Goal: Task Accomplishment & Management: Use online tool/utility

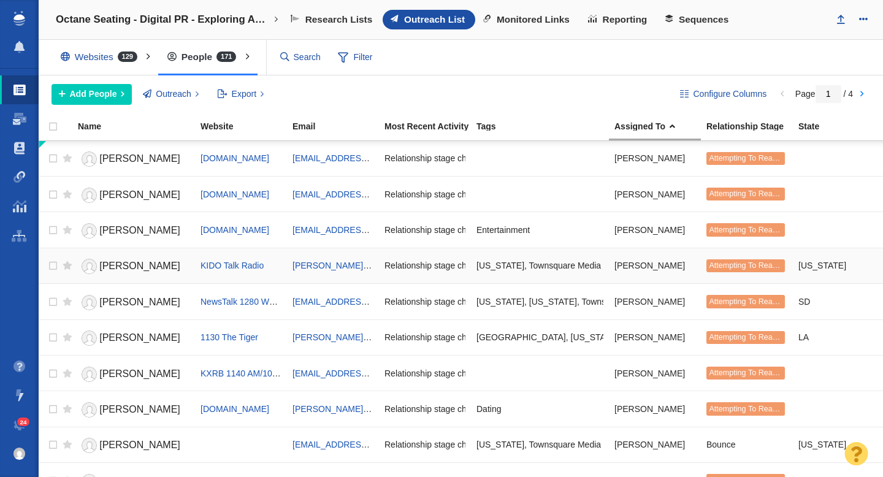
click at [133, 267] on span "Michelle Heart" at bounding box center [139, 265] width 81 height 10
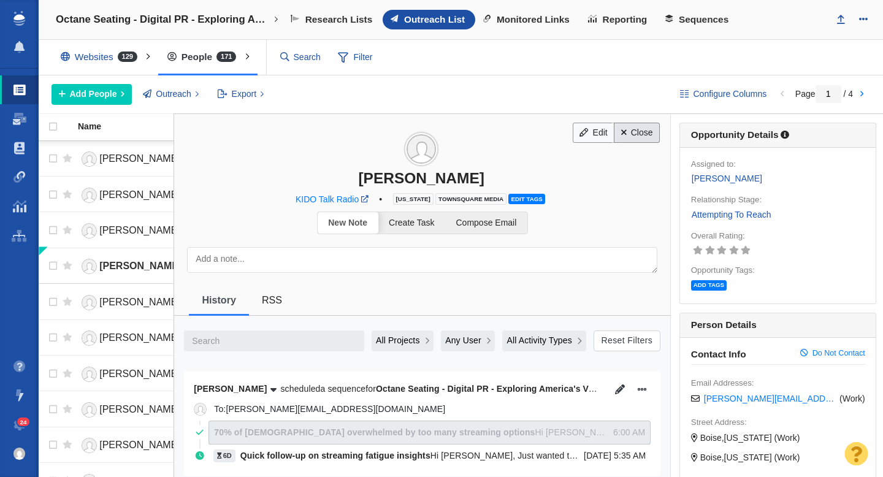
click at [630, 140] on link "Close" at bounding box center [637, 133] width 46 height 21
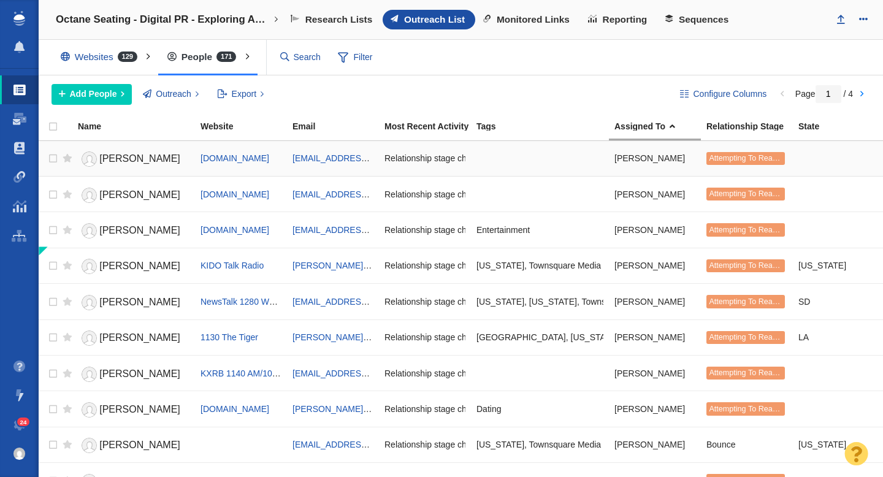
click at [129, 159] on span "[PERSON_NAME]" at bounding box center [139, 158] width 81 height 10
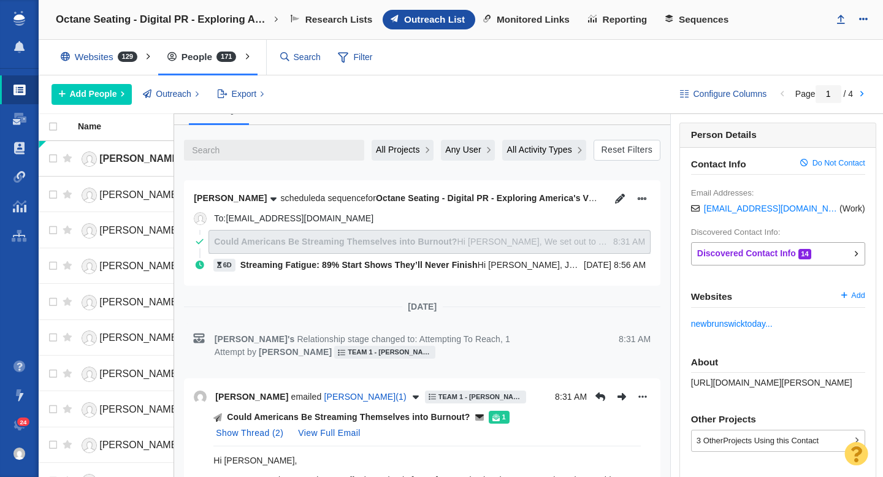
scroll to position [175, 0]
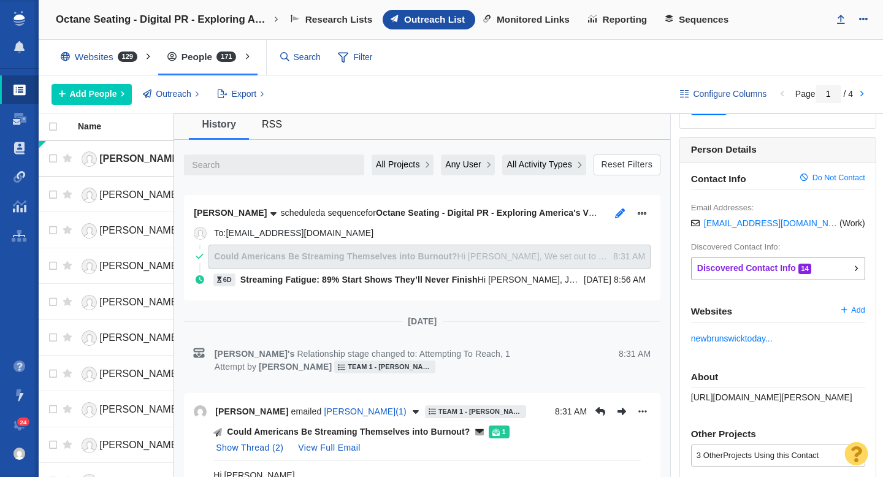
click at [618, 216] on icon "button" at bounding box center [620, 213] width 10 height 10
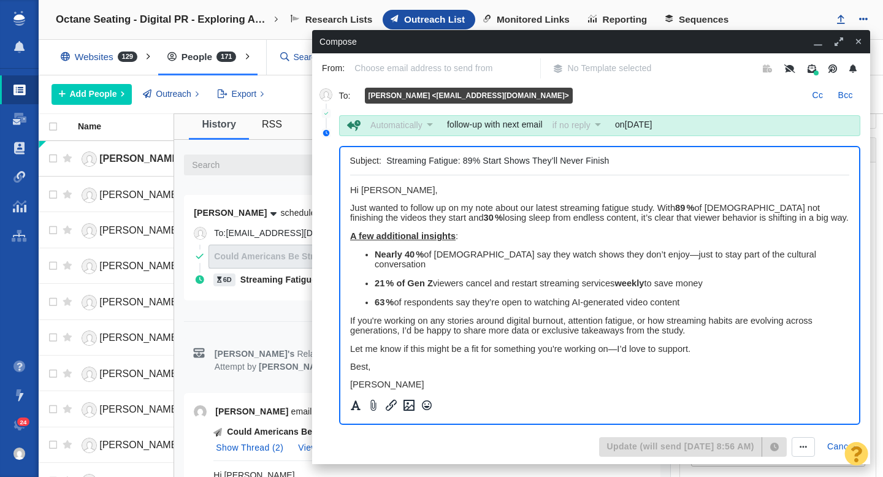
scroll to position [0, 0]
click at [860, 42] on icon "button" at bounding box center [858, 41] width 7 height 9
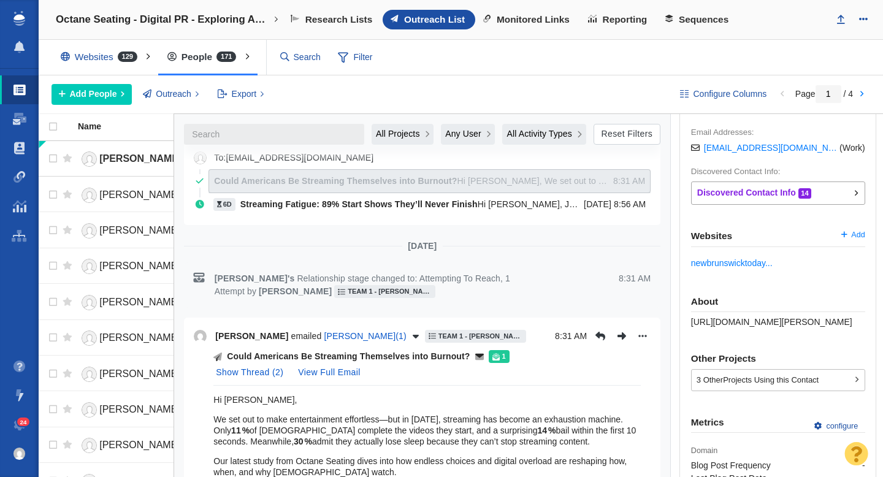
scroll to position [298, 0]
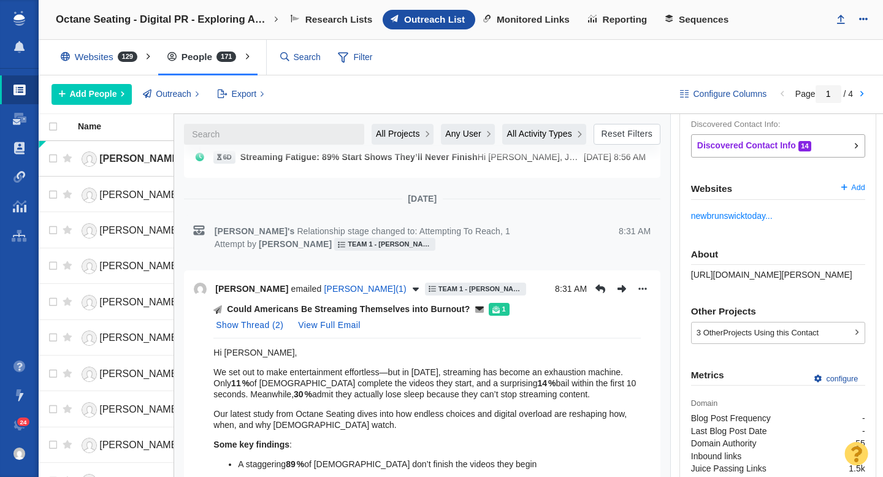
click at [381, 368] on p "We set out to make entertainment effortless—but in 2025, streaming has become a…" at bounding box center [426, 383] width 427 height 33
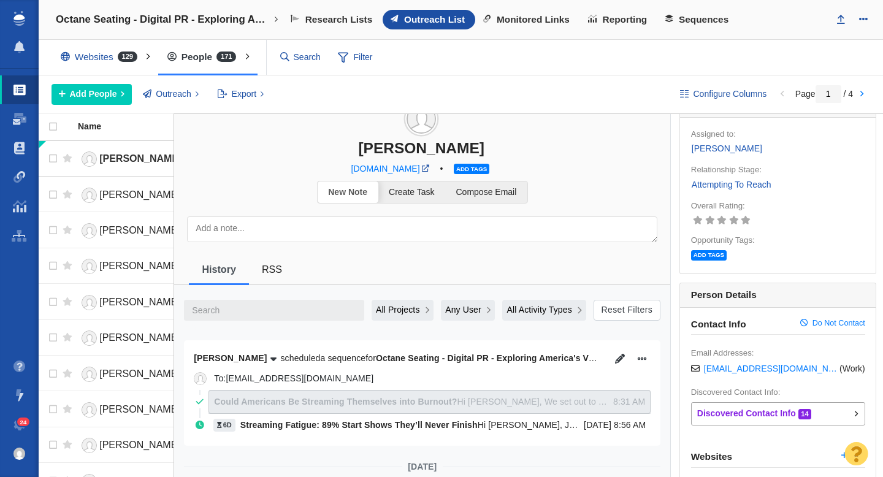
scroll to position [0, 0]
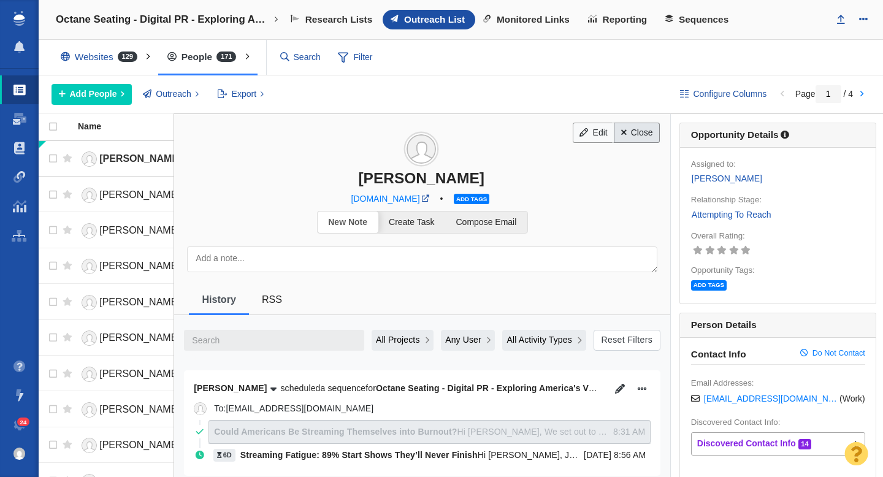
click at [632, 137] on link "Close" at bounding box center [637, 133] width 46 height 21
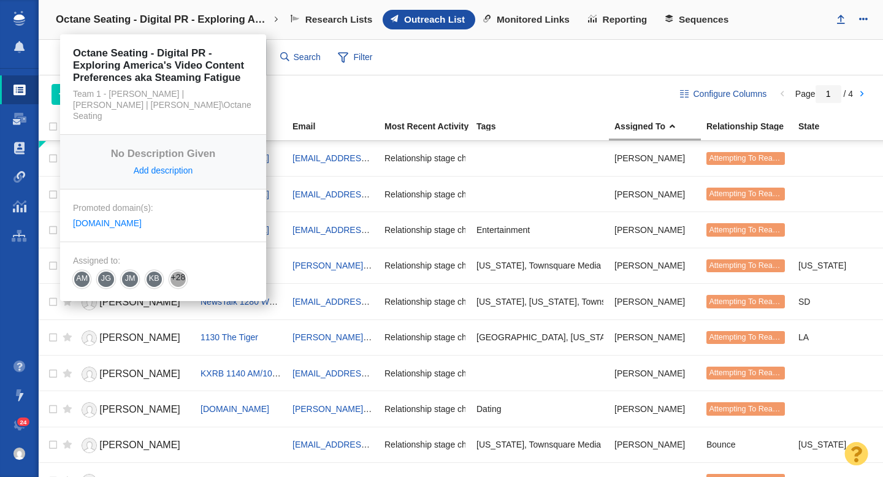
click at [179, 11] on link "Octane Seating - Digital PR - Exploring America's Video Content Preferences aka…" at bounding box center [167, 19] width 240 height 29
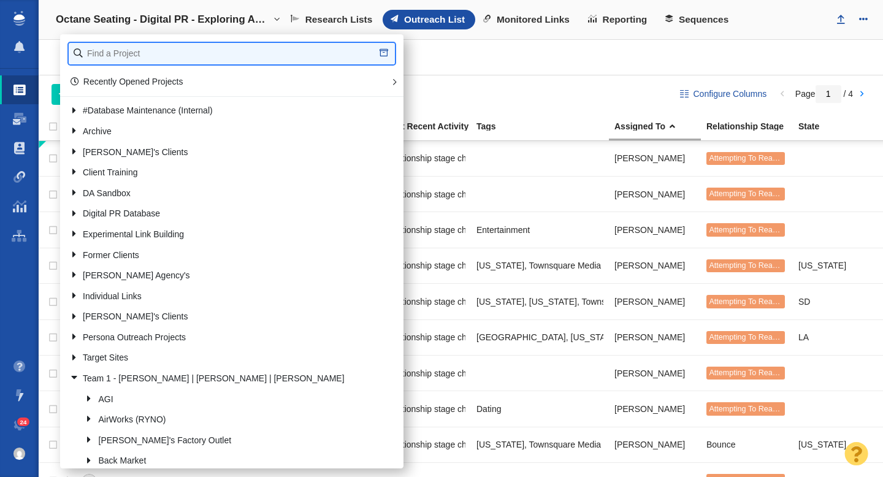
click at [141, 56] on input "text" at bounding box center [232, 53] width 326 height 21
type input "the storage"
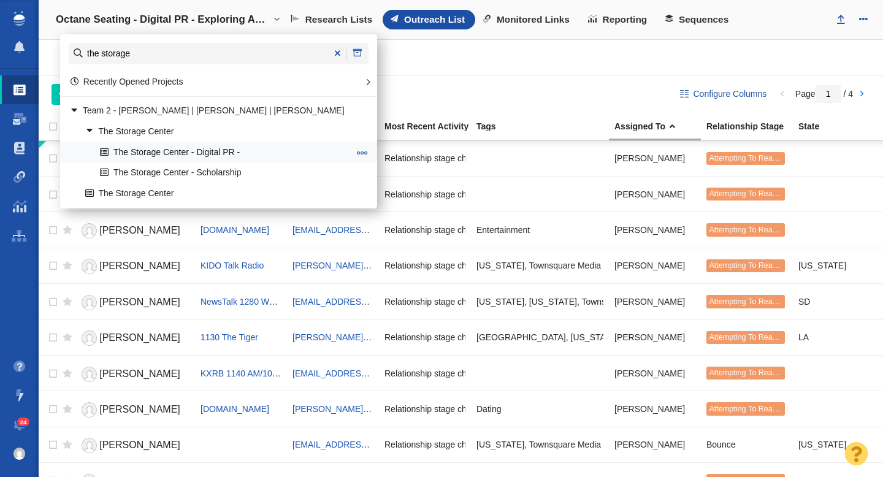
click at [173, 150] on link "The Storage Center - Digital PR -" at bounding box center [224, 152] width 255 height 19
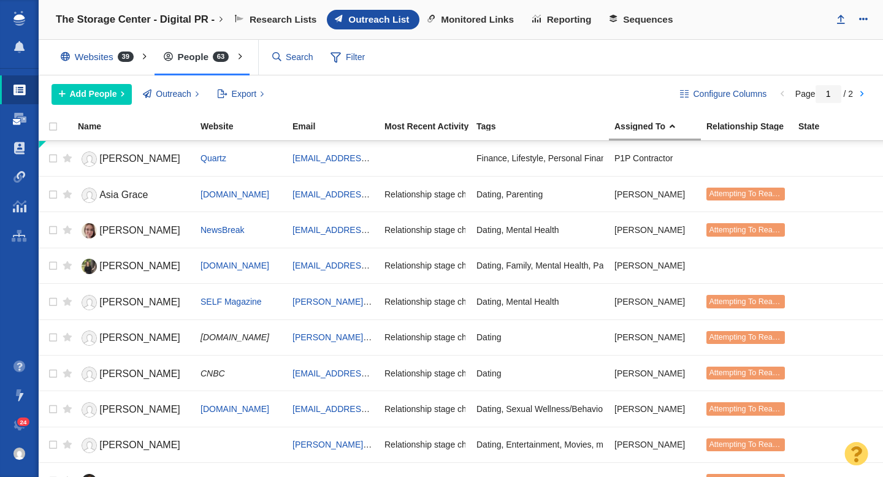
click at [18, 124] on span at bounding box center [19, 119] width 13 height 12
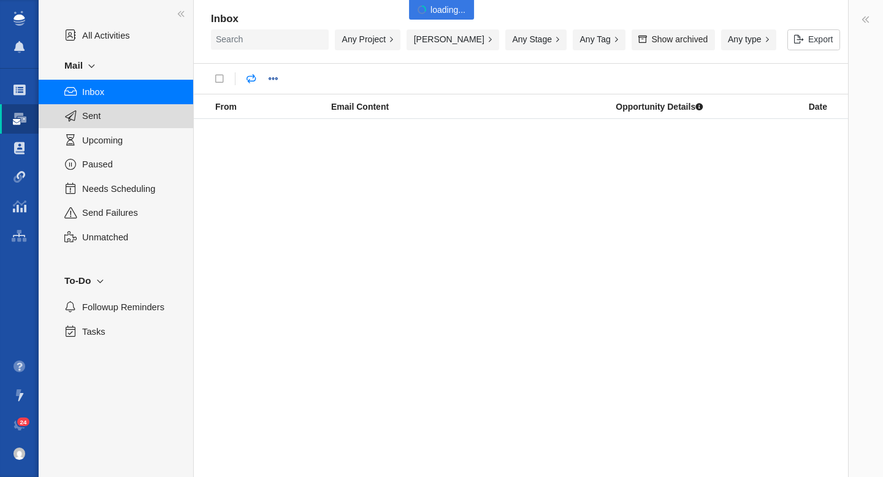
click at [104, 116] on span "Sent" at bounding box center [130, 115] width 97 height 13
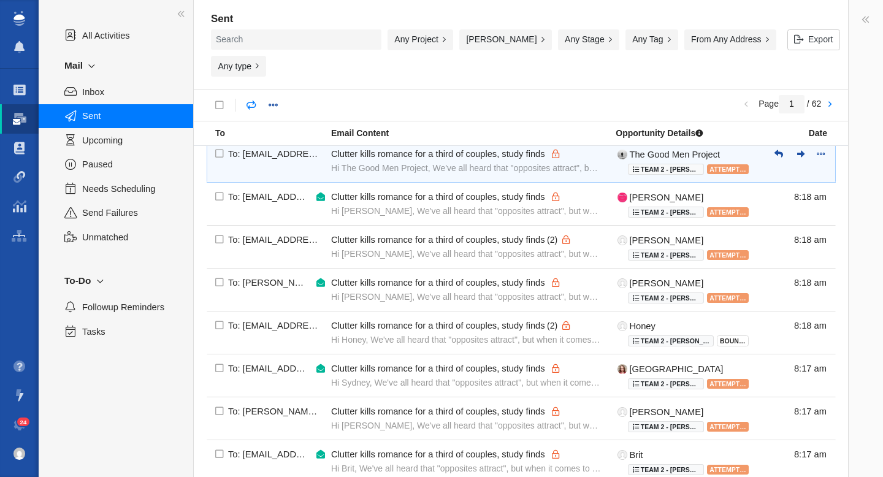
scroll to position [133, 0]
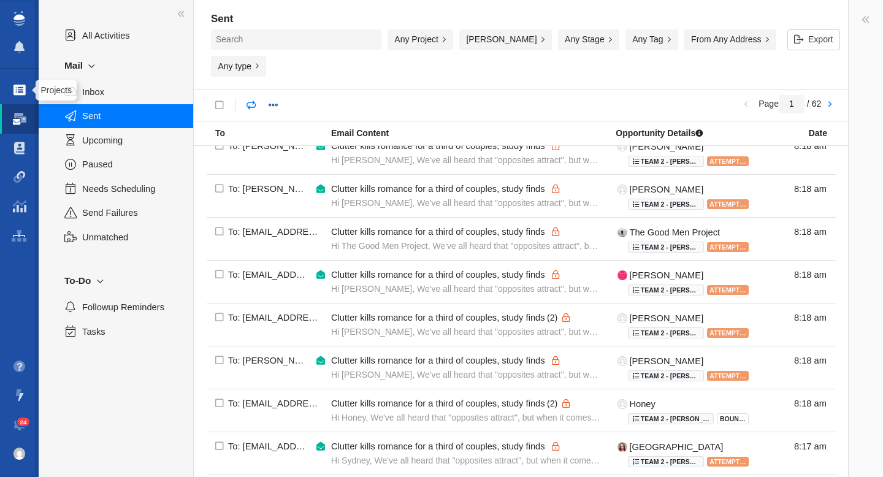
click at [15, 95] on span at bounding box center [19, 90] width 12 height 12
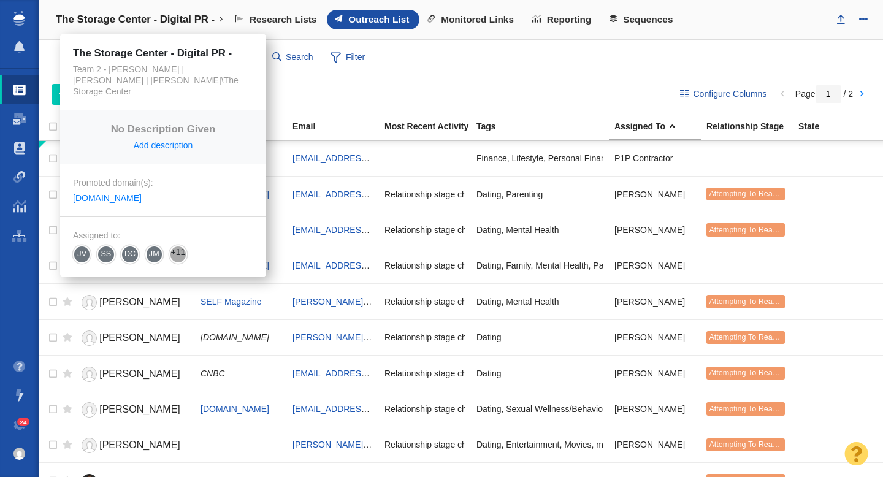
click at [162, 21] on h4 "The Storage Center - Digital PR -" at bounding box center [135, 19] width 159 height 12
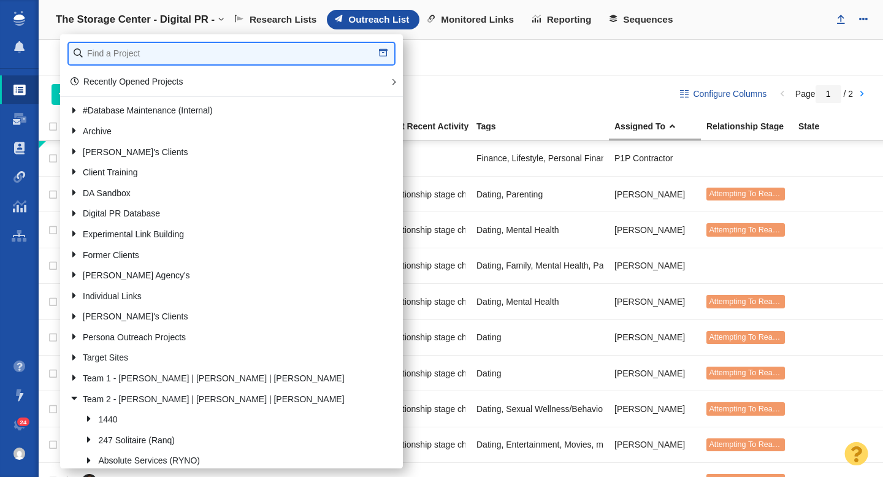
click at [132, 55] on input "text" at bounding box center [231, 53] width 325 height 21
type input "octane"
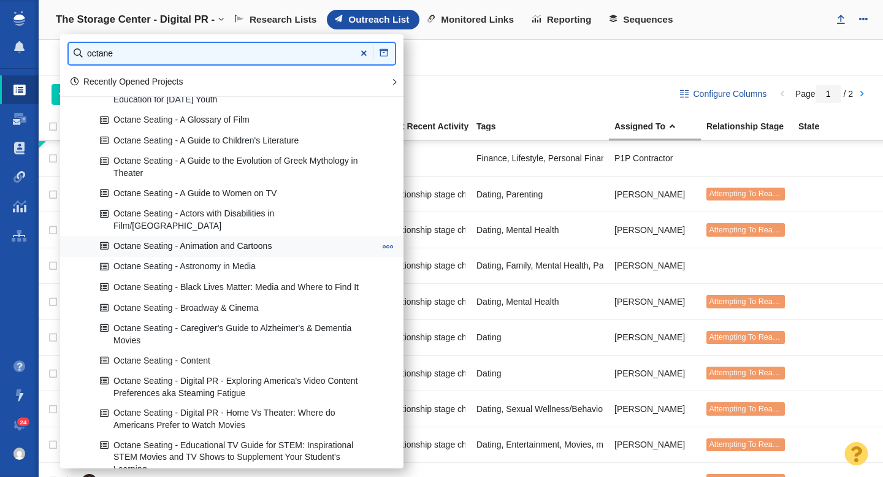
scroll to position [134, 0]
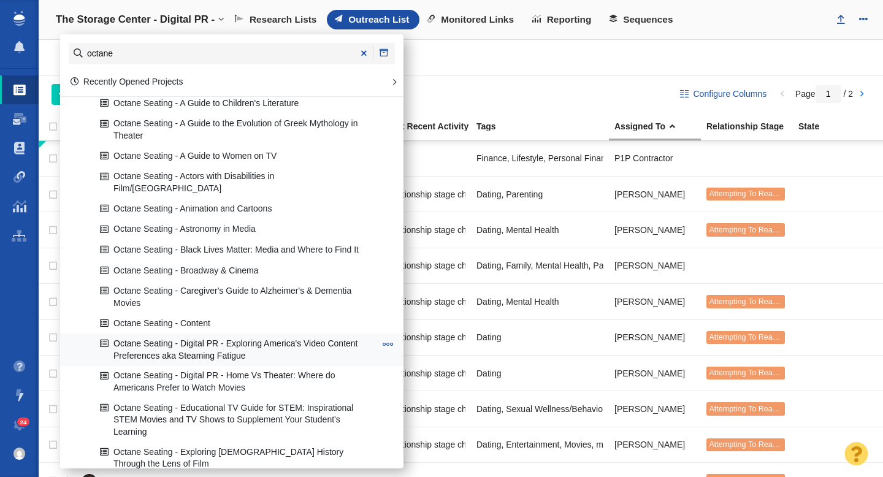
click at [241, 341] on link "Octane Seating - Digital PR - Exploring America's Video Content Preferences aka…" at bounding box center [237, 349] width 281 height 31
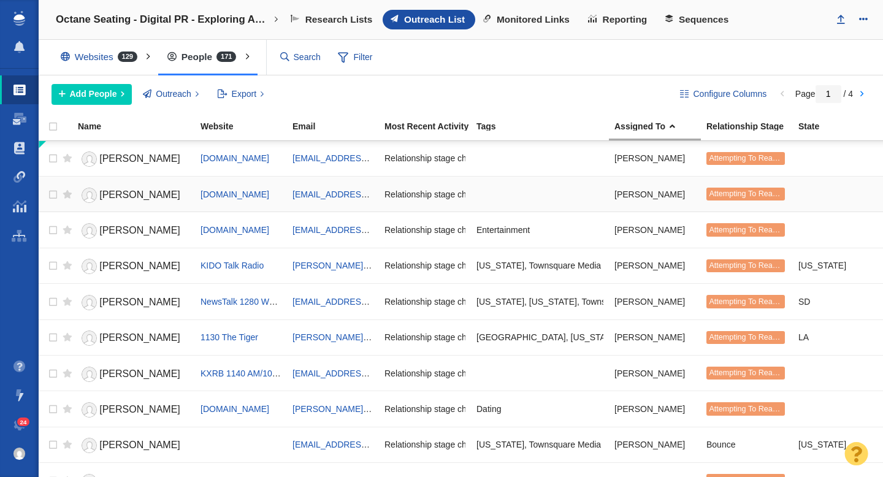
click at [137, 193] on span "[PERSON_NAME]" at bounding box center [139, 194] width 81 height 10
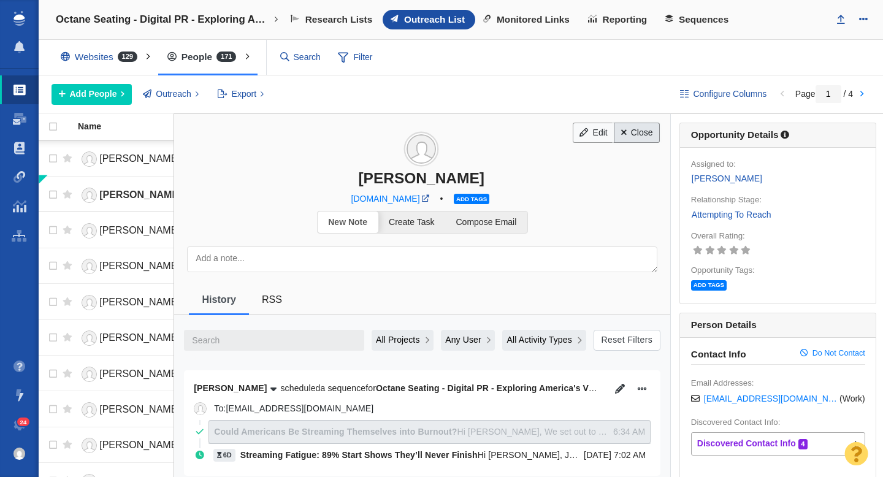
click at [625, 129] on span at bounding box center [624, 132] width 6 height 9
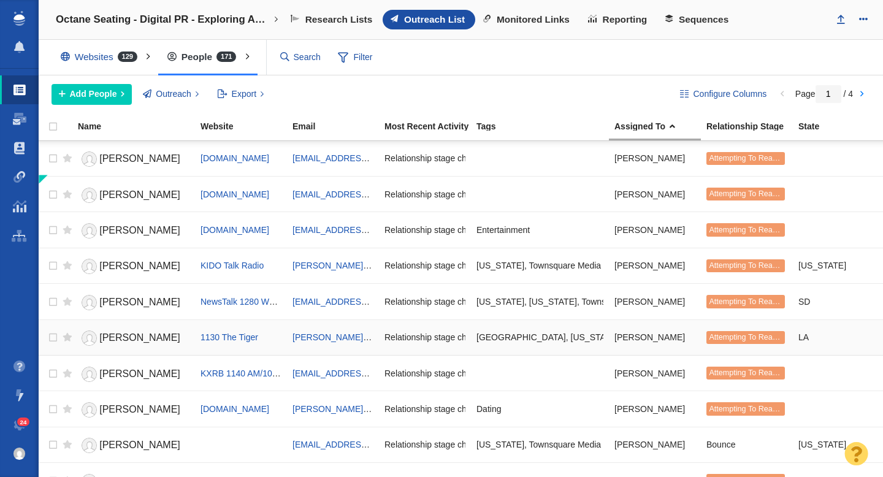
click at [116, 337] on span "Gary McCoy" at bounding box center [139, 337] width 81 height 10
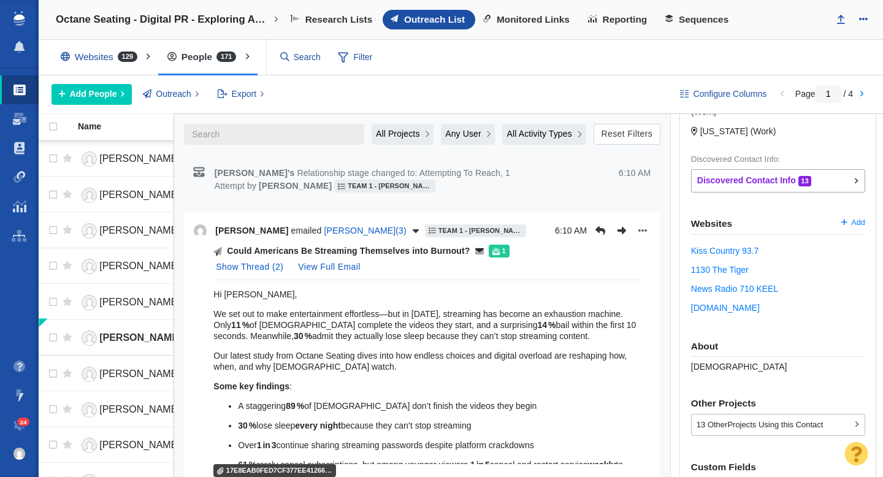
scroll to position [385, 0]
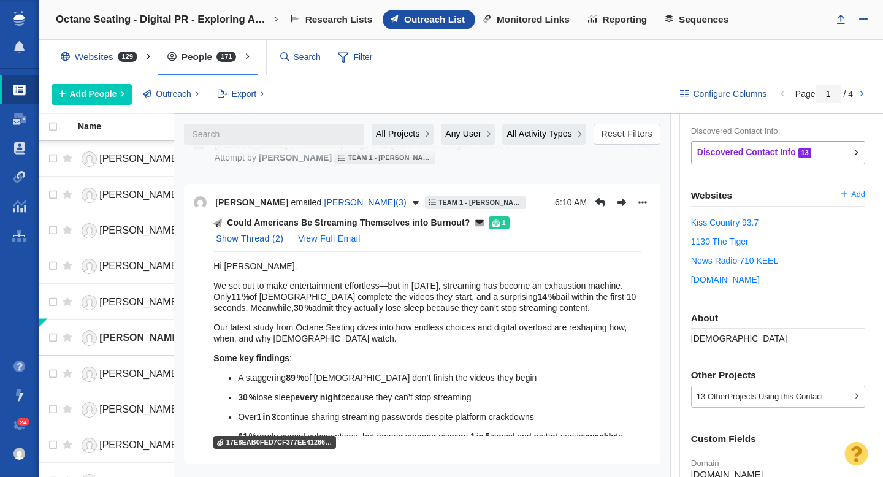
click at [352, 241] on button "View Full Email" at bounding box center [329, 239] width 77 height 20
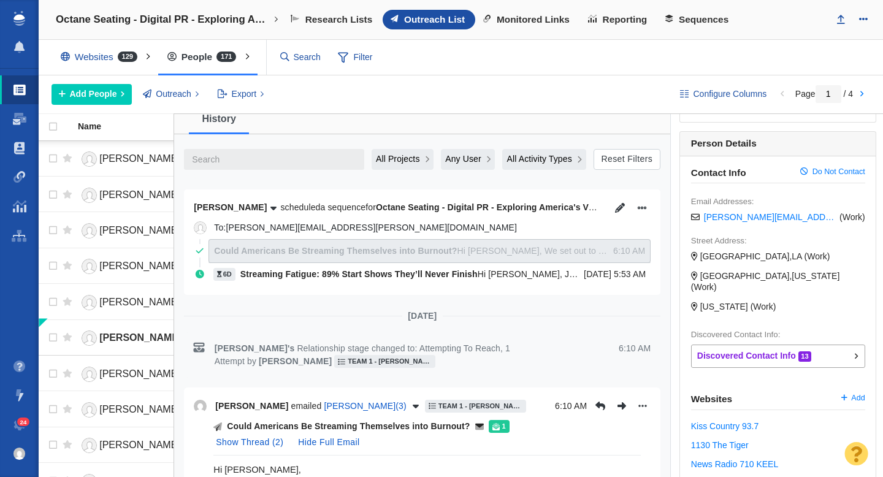
scroll to position [0, 0]
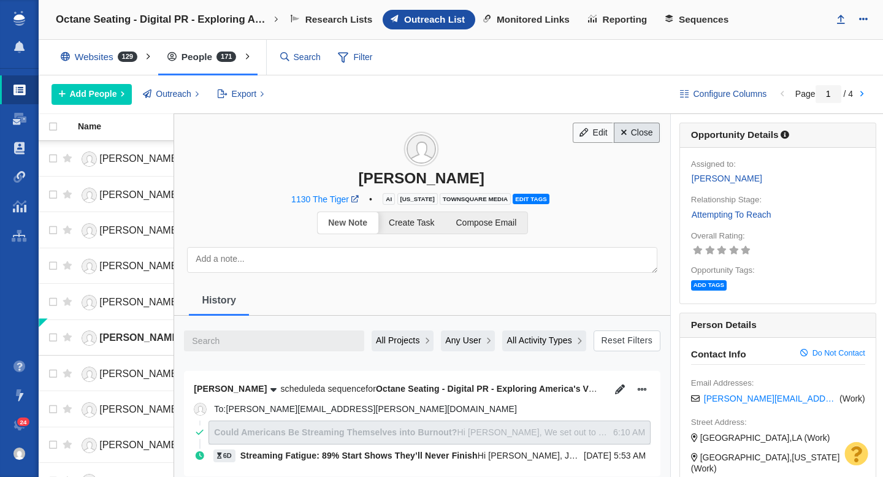
click at [639, 135] on link "Close" at bounding box center [637, 133] width 46 height 21
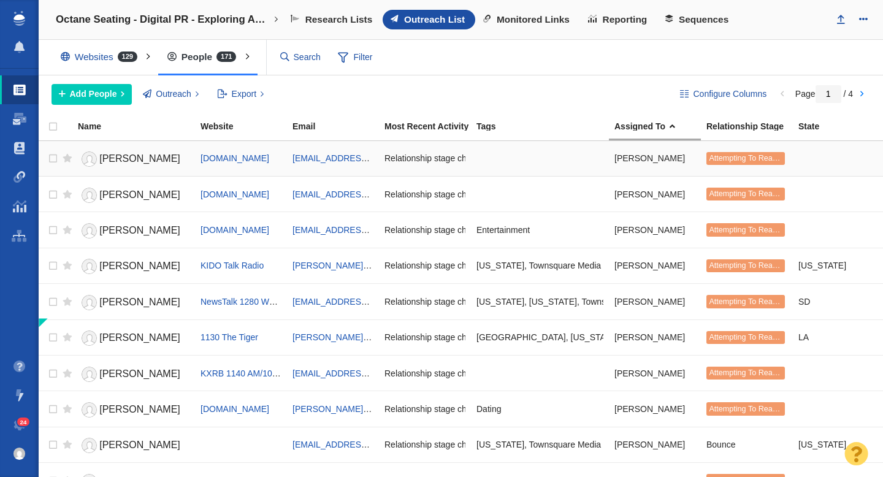
click at [132, 159] on span "Daniel Munoz" at bounding box center [139, 158] width 81 height 10
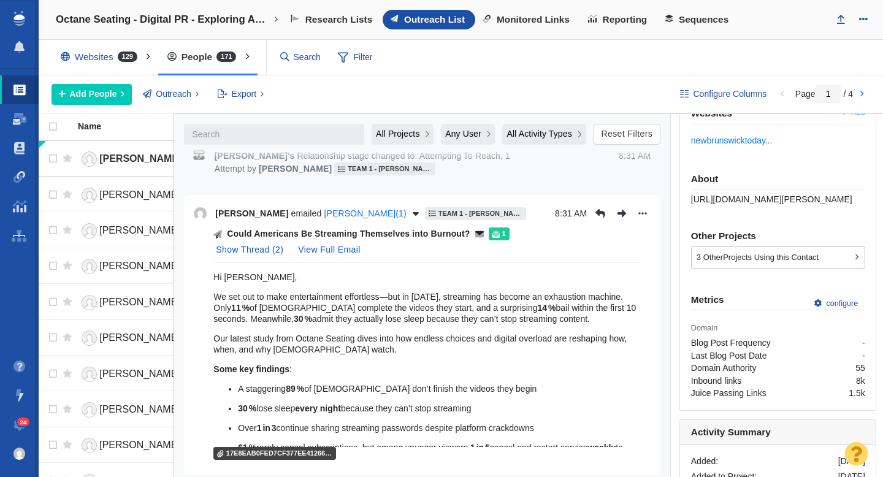
scroll to position [410, 0]
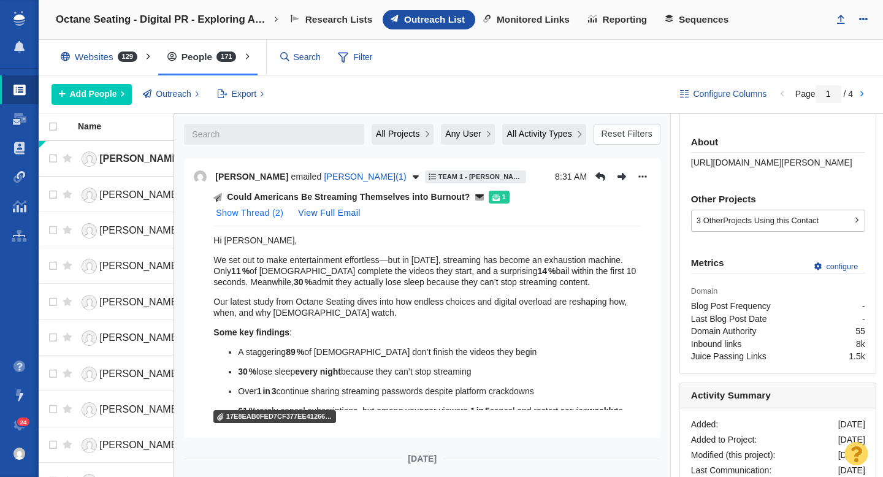
click at [275, 209] on button "Show Thread ( 2 )" at bounding box center [249, 213] width 82 height 20
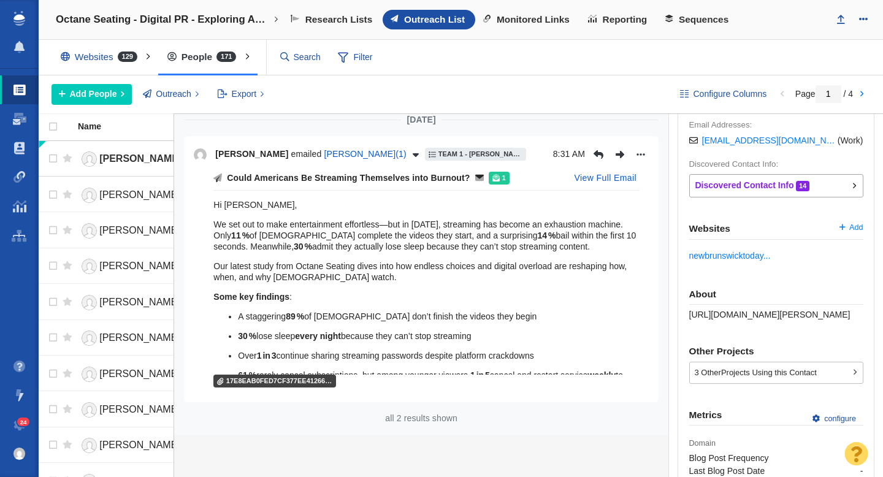
scroll to position [265, 0]
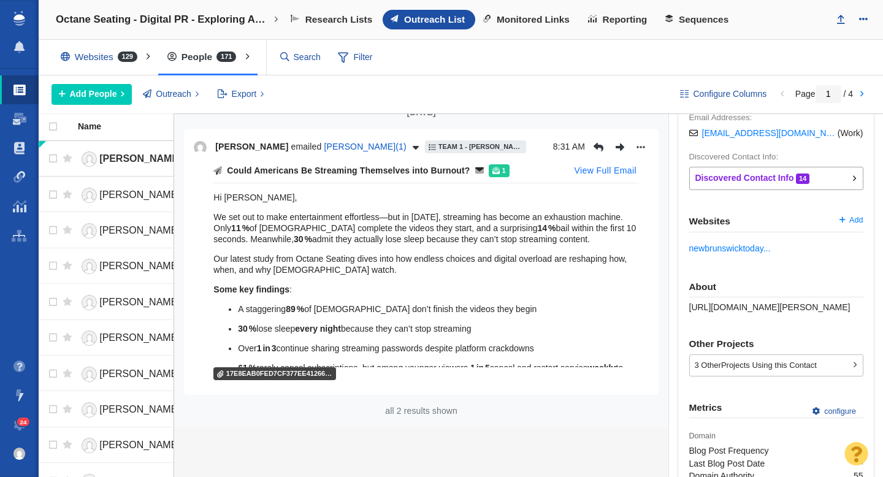
click at [585, 166] on button "View Full Email" at bounding box center [605, 171] width 77 height 20
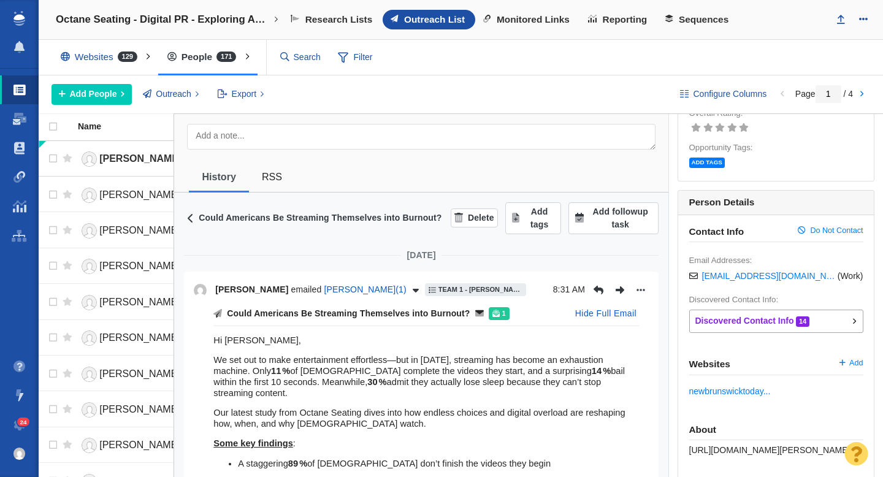
scroll to position [0, 0]
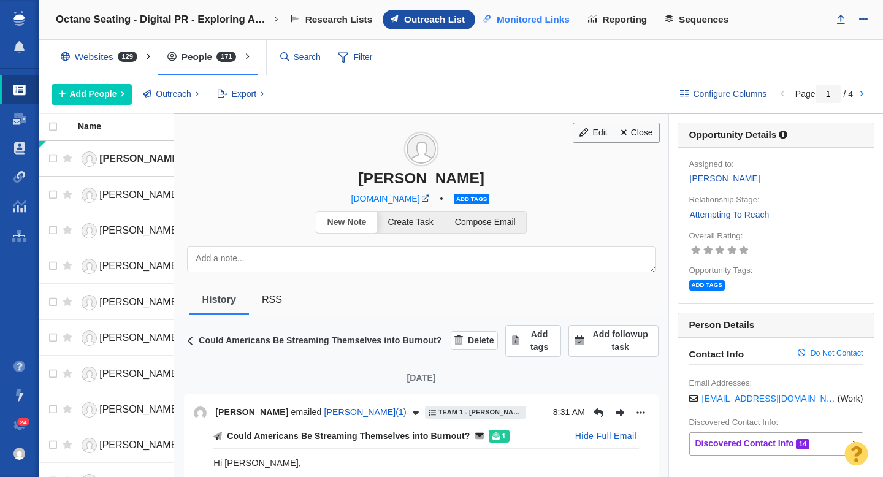
click at [541, 14] on span "Monitored Links" at bounding box center [532, 19] width 73 height 11
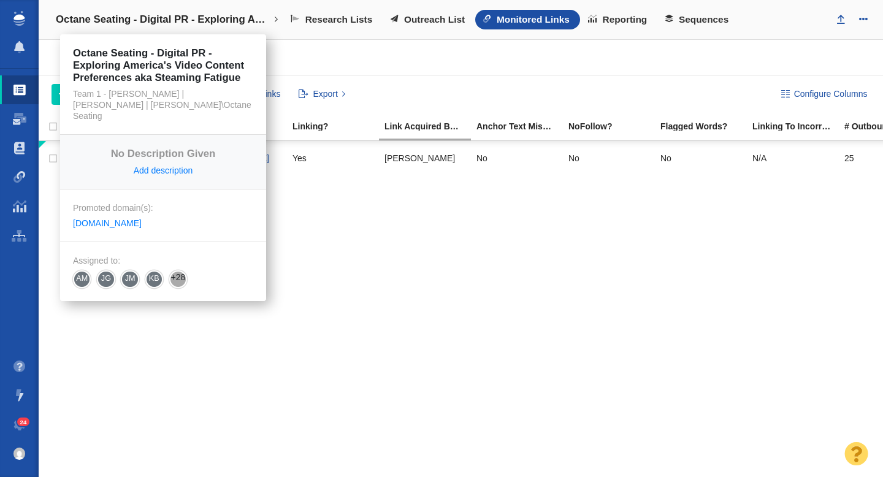
click at [161, 25] on h4 "Octane Seating - Digital PR - Exploring America's Video Content Preferences aka…" at bounding box center [163, 19] width 215 height 12
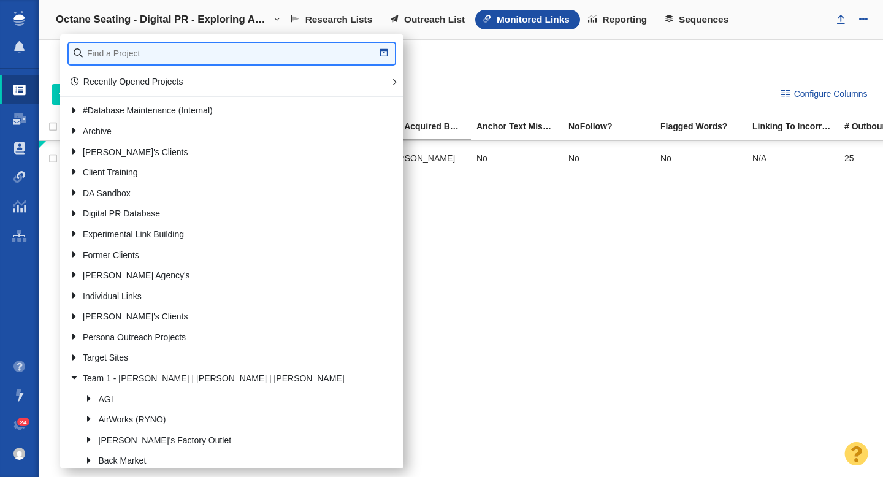
click at [134, 52] on input "text" at bounding box center [232, 53] width 326 height 21
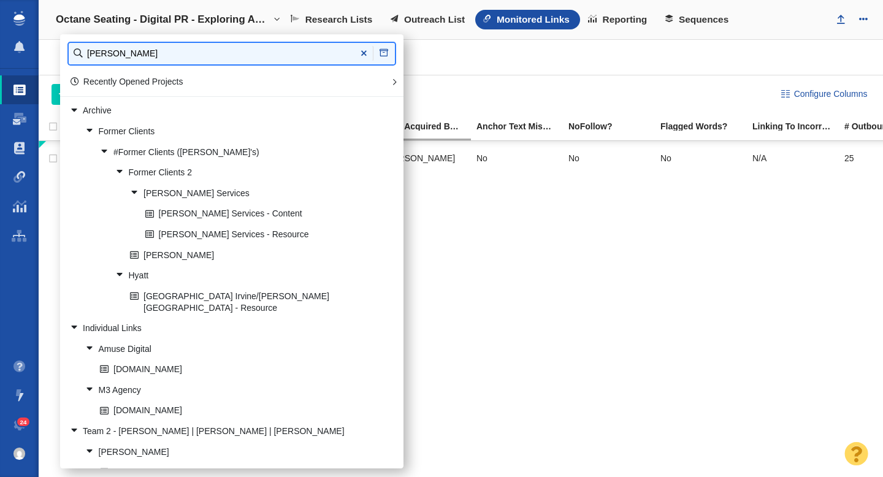
type input "john steven"
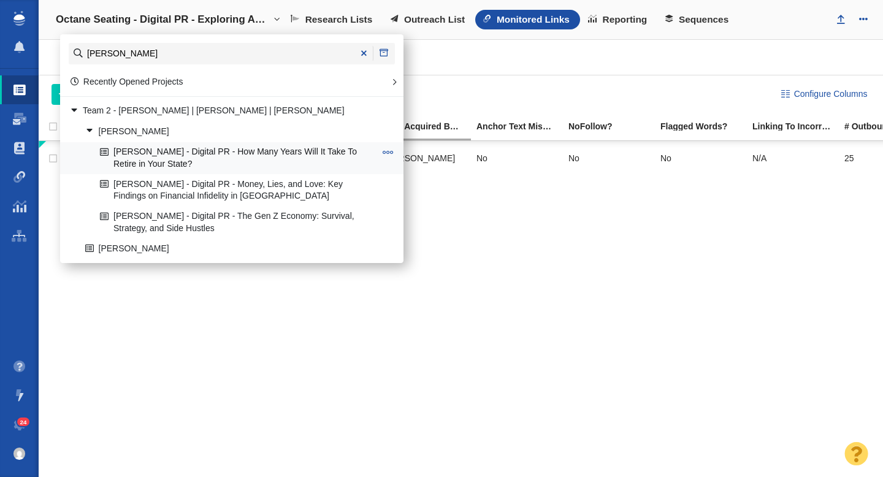
click at [209, 153] on link "[PERSON_NAME] - Digital PR - How Many Years Will It Take To Retire in Your Stat…" at bounding box center [237, 158] width 281 height 31
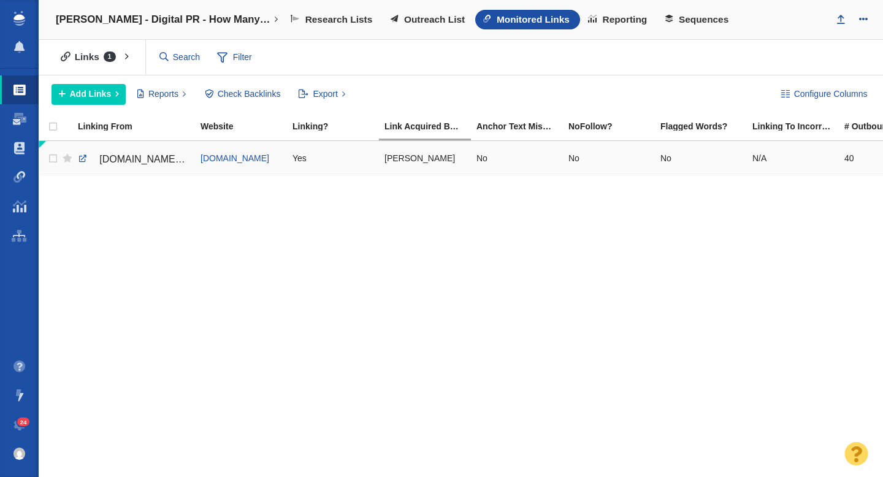
click at [135, 160] on span "[DOMAIN_NAME][URL][US_STATE][US_STATE]" at bounding box center [205, 159] width 213 height 10
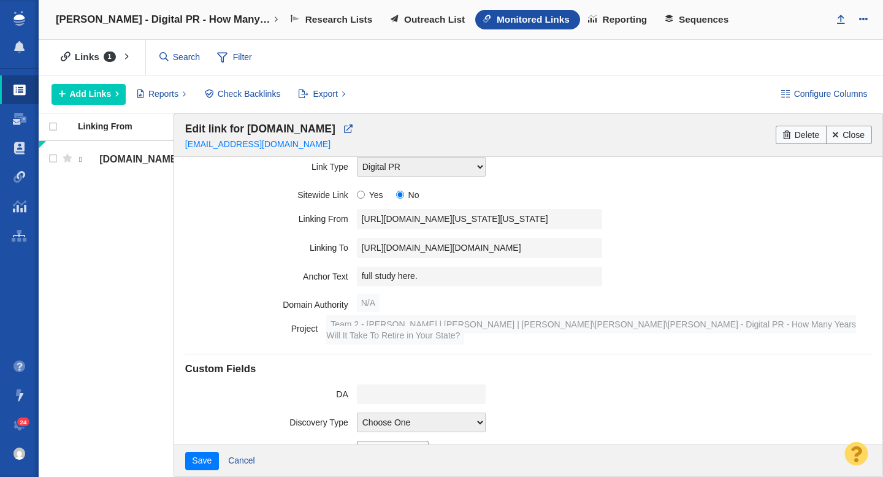
scroll to position [244, 0]
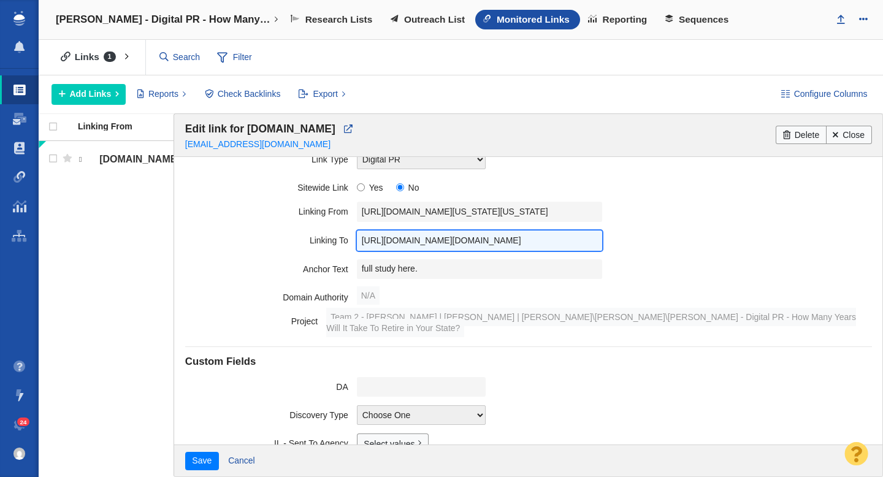
click at [489, 240] on input "[URL][DOMAIN_NAME][DOMAIN_NAME]" at bounding box center [479, 240] width 245 height 20
type input "[URL][DOMAIN_NAME]"
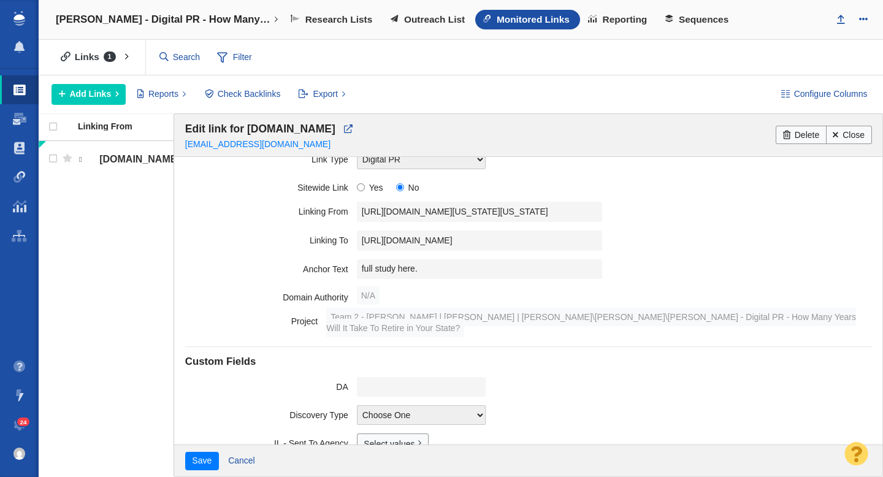
click at [637, 232] on div "[URL][DOMAIN_NAME]" at bounding box center [614, 240] width 515 height 20
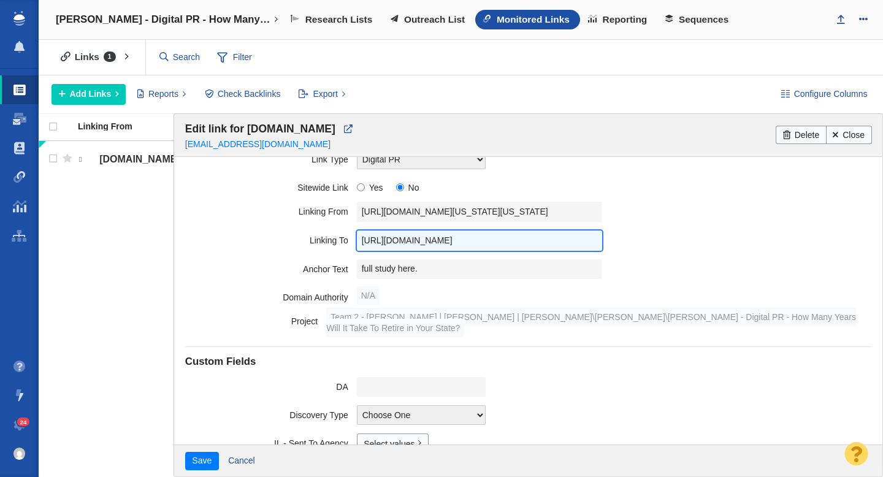
click at [541, 238] on input "[URL][DOMAIN_NAME]" at bounding box center [479, 240] width 245 height 20
click at [537, 238] on input "[URL][DOMAIN_NAME]" at bounding box center [479, 240] width 245 height 20
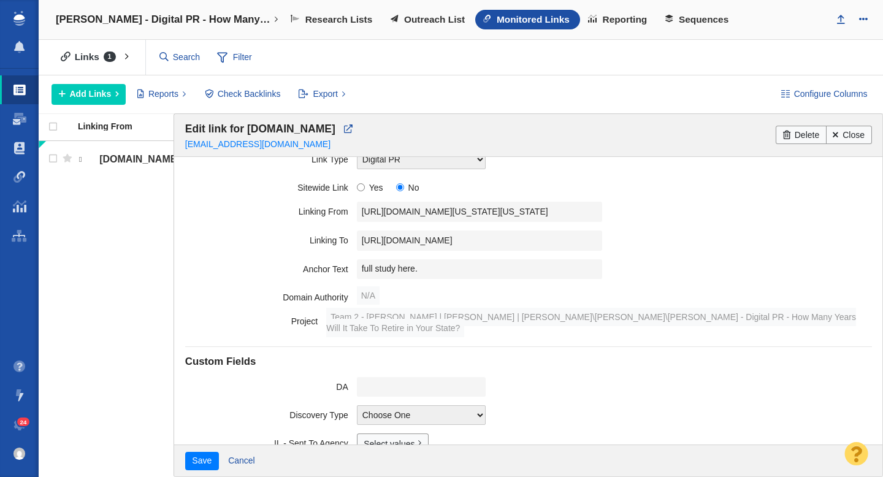
click at [278, 232] on label "Linking To" at bounding box center [271, 237] width 172 height 15
click at [203, 458] on button "Save" at bounding box center [202, 461] width 34 height 18
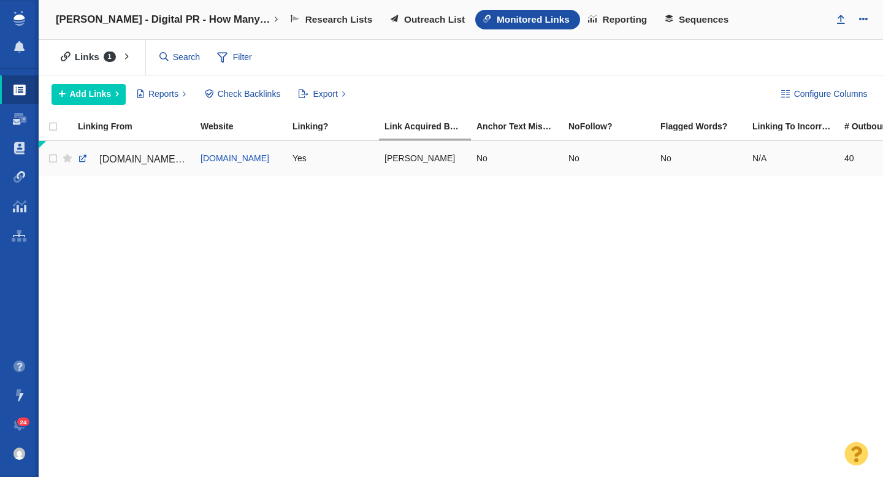
click at [136, 158] on span "[DOMAIN_NAME][URL][US_STATE][US_STATE]" at bounding box center [205, 159] width 213 height 10
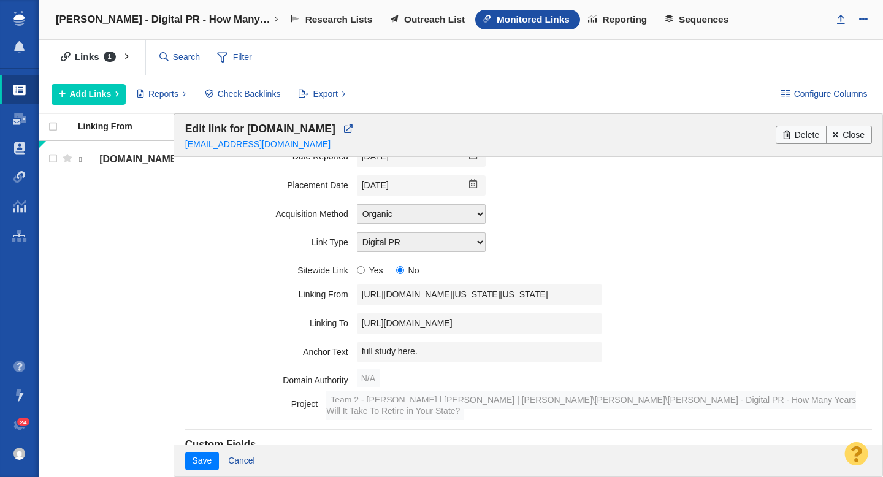
scroll to position [166, 0]
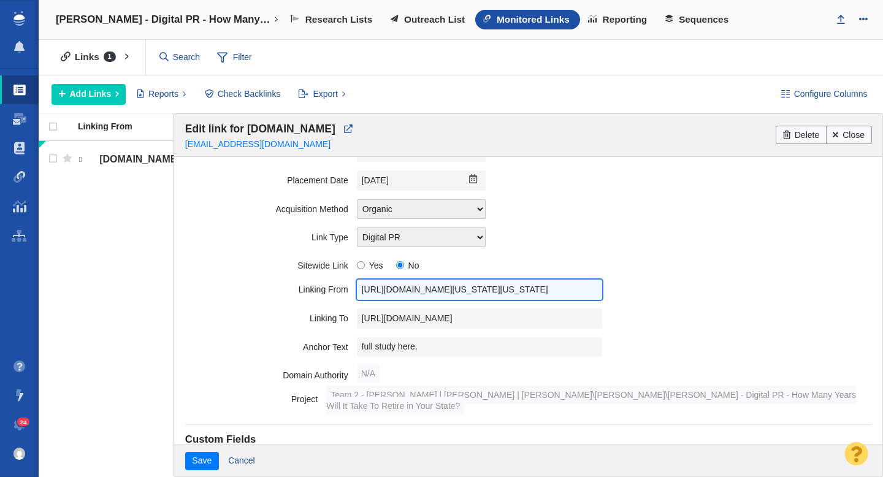
click at [390, 295] on input "[URL][DOMAIN_NAME][US_STATE][US_STATE]" at bounding box center [479, 289] width 245 height 20
click at [395, 293] on input "[URL][DOMAIN_NAME][US_STATE][US_STATE]" at bounding box center [479, 289] width 245 height 20
